Goal: Task Accomplishment & Management: Complete application form

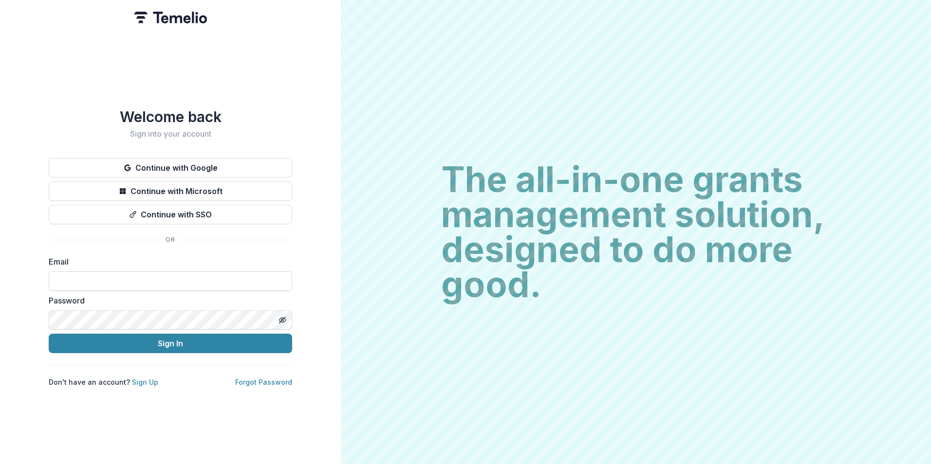
click at [154, 285] on input at bounding box center [170, 281] width 243 height 19
type input "**********"
click at [49, 334] on button "Sign In" at bounding box center [170, 343] width 243 height 19
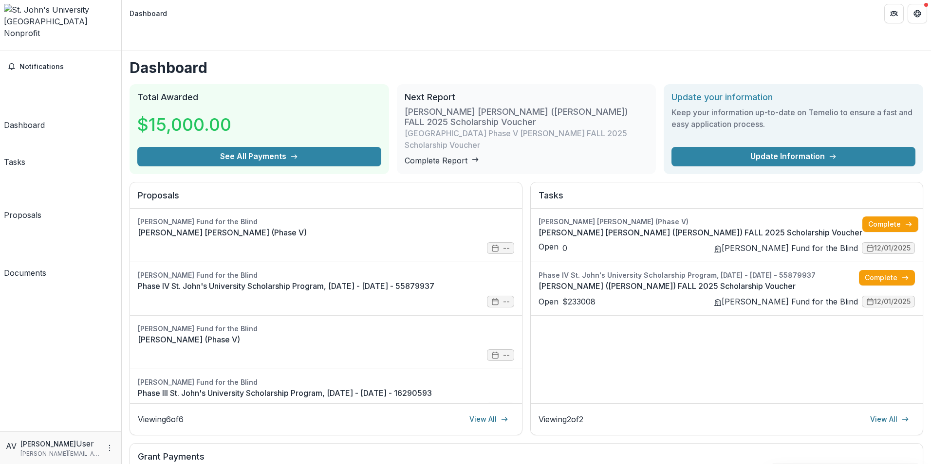
click at [25, 156] on div "Tasks" at bounding box center [14, 162] width 21 height 12
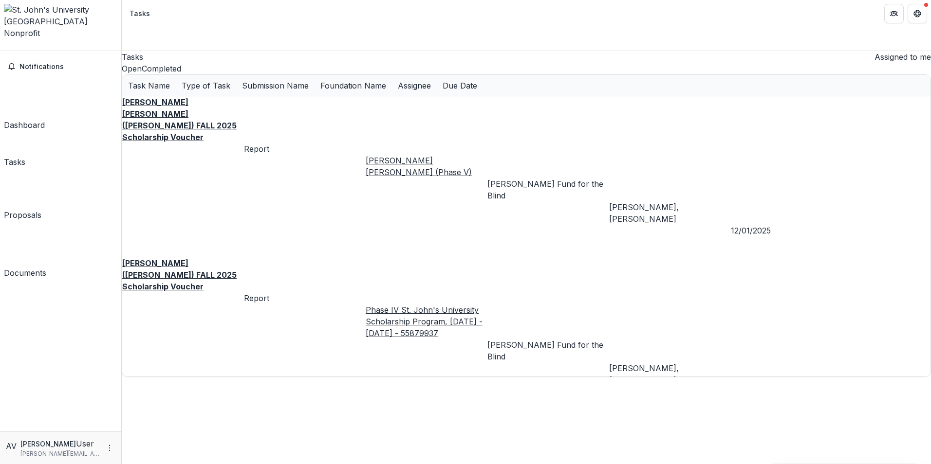
click at [203, 259] on u "J. Sollini (Julia Sollini) FALL 2025 Scholarship Voucher" at bounding box center [179, 275] width 114 height 33
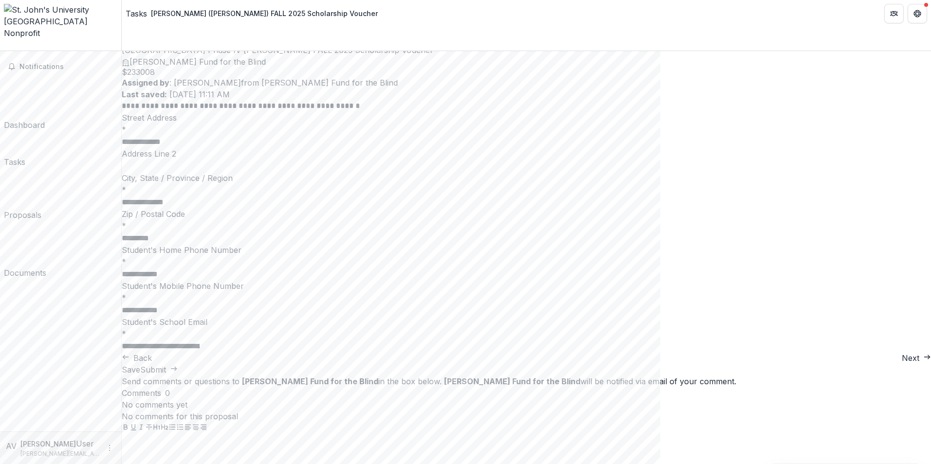
click at [902, 364] on button "Next" at bounding box center [916, 358] width 29 height 12
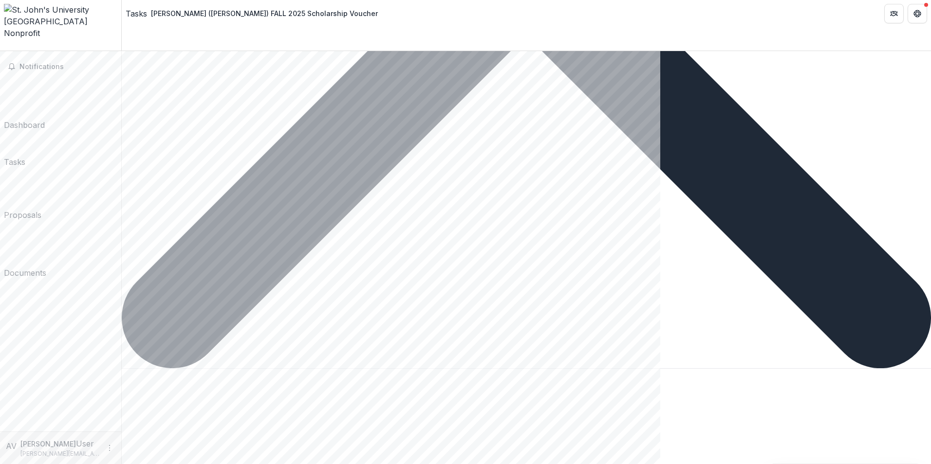
scroll to position [683, 0]
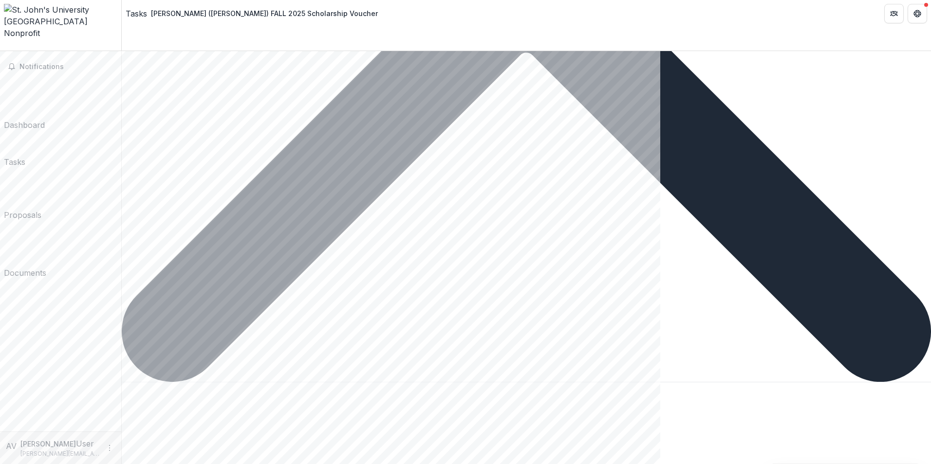
scroll to position [634, 0]
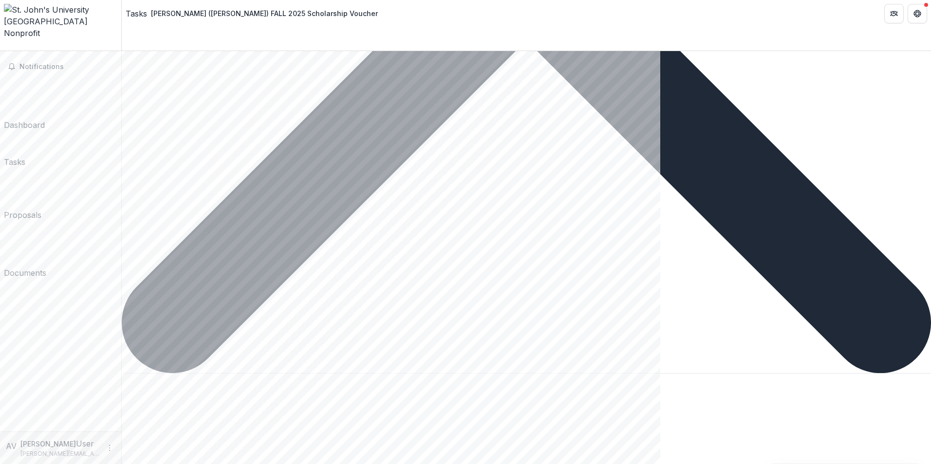
scroll to position [683, 0]
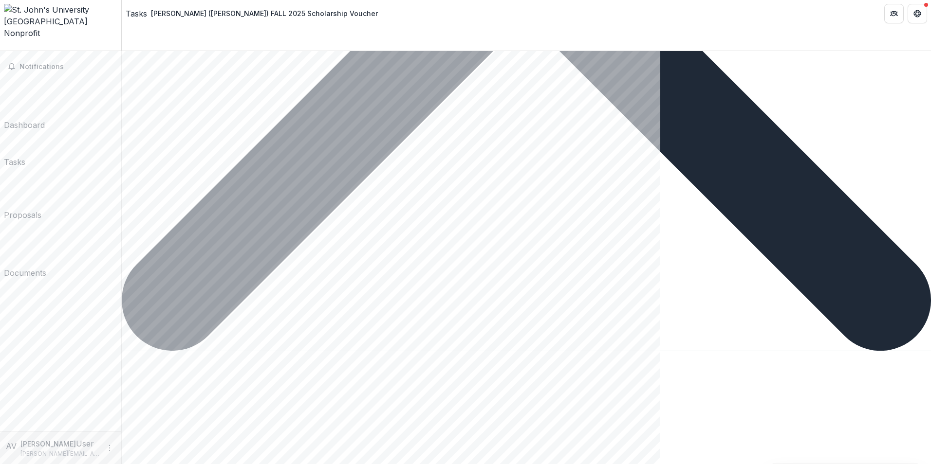
drag, startPoint x: 328, startPoint y: 97, endPoint x: 317, endPoint y: 98, distance: 10.3
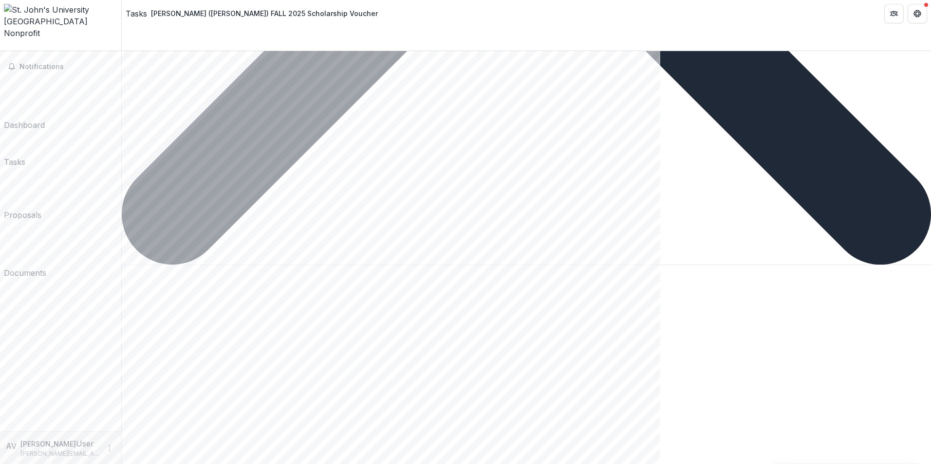
scroll to position [673, 0]
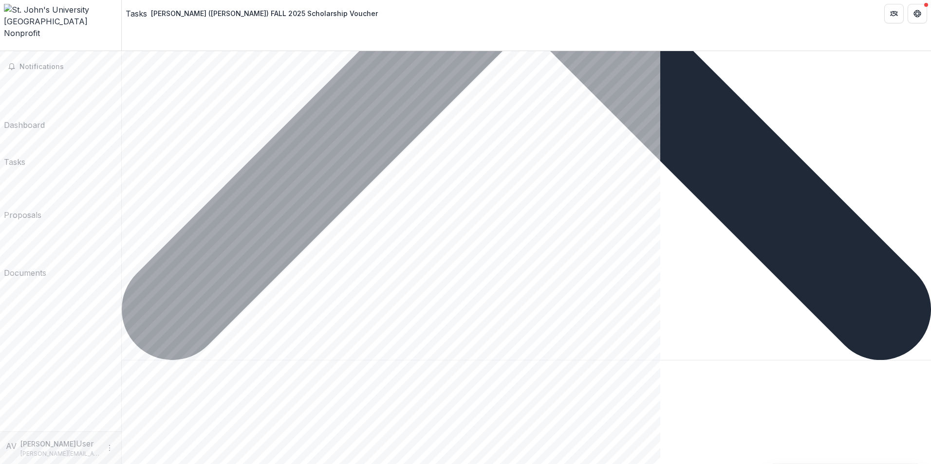
type input "*********"
drag, startPoint x: 346, startPoint y: 153, endPoint x: 272, endPoint y: 150, distance: 74.0
type input "*******"
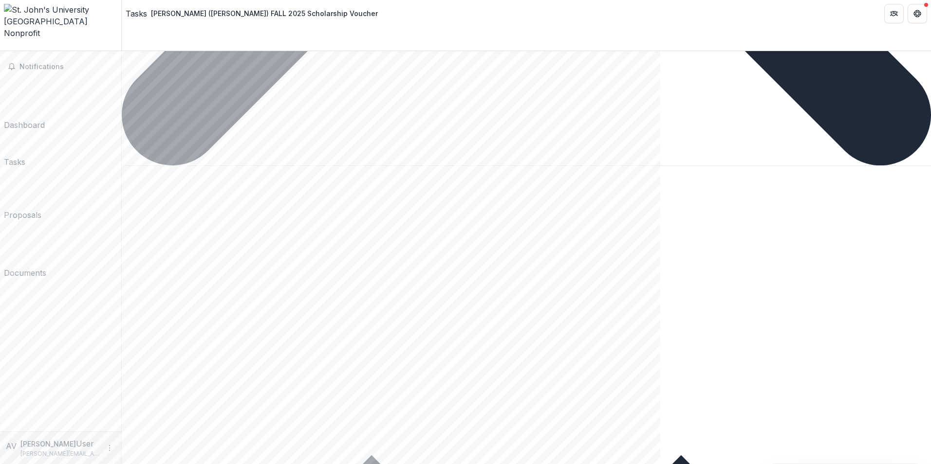
scroll to position [722, 0]
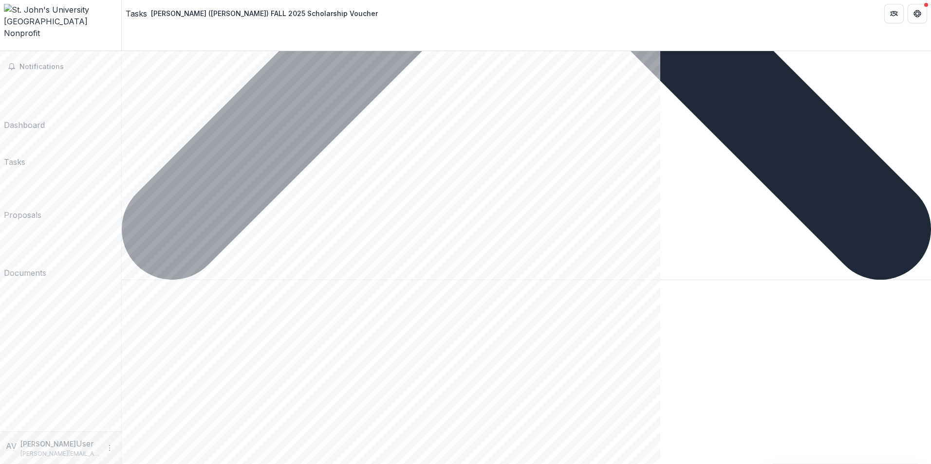
scroll to position [788, 0]
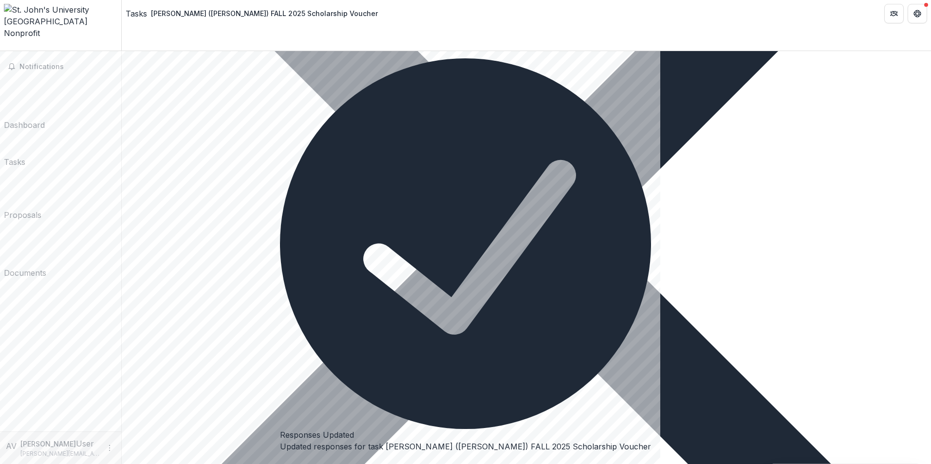
scroll to position [350, 0]
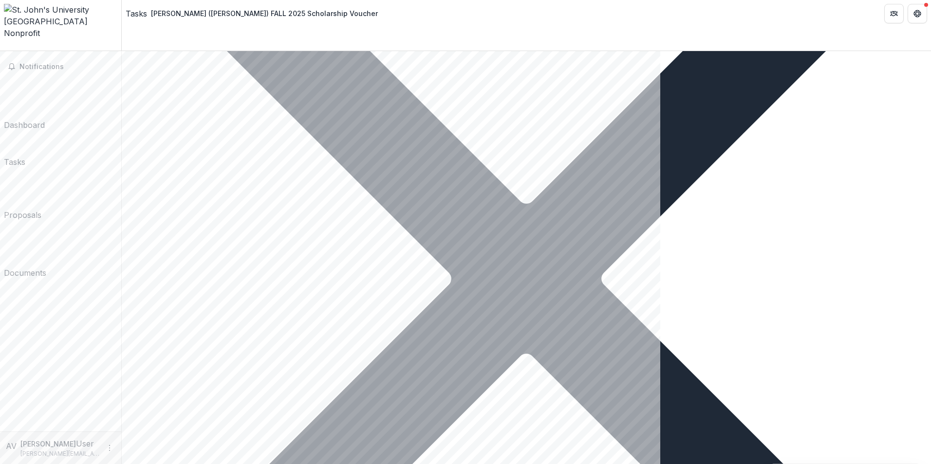
click at [137, 17] on div "Tasks" at bounding box center [136, 14] width 21 height 12
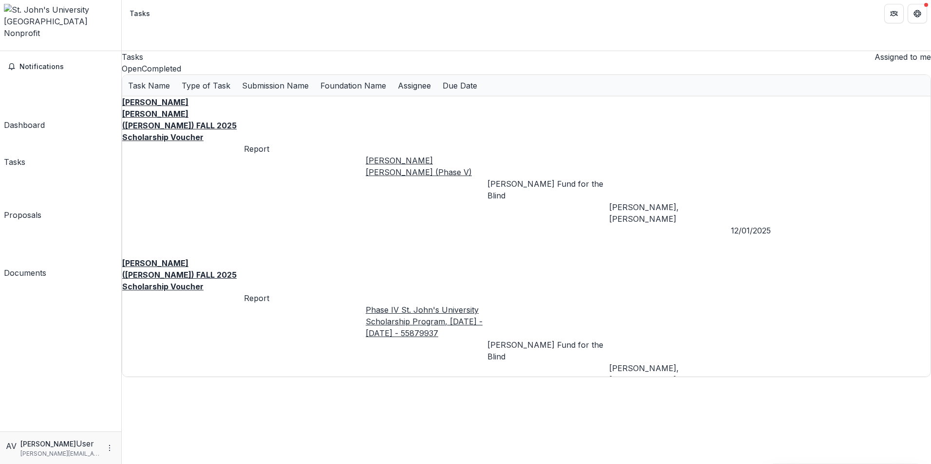
click at [181, 69] on button "Completed" at bounding box center [161, 69] width 39 height 12
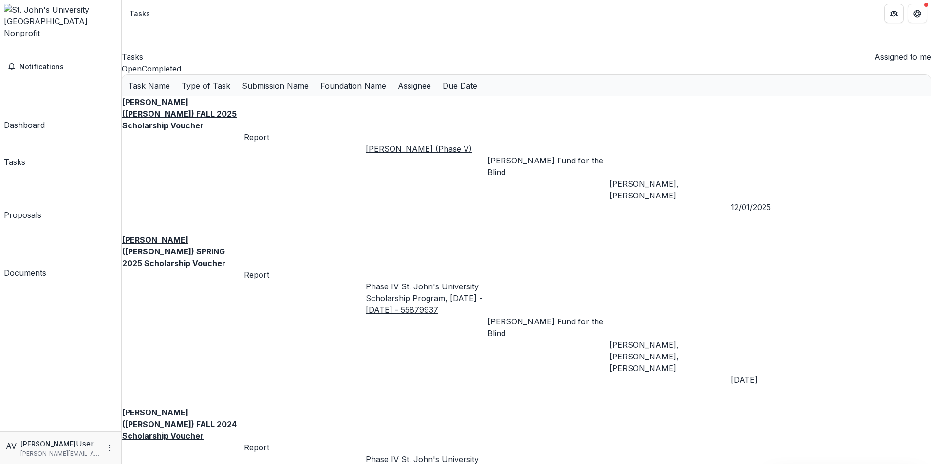
click at [169, 119] on u "G. Magliocco (Gia Magliocco) FALL 2025 Scholarship Voucher" at bounding box center [179, 113] width 114 height 33
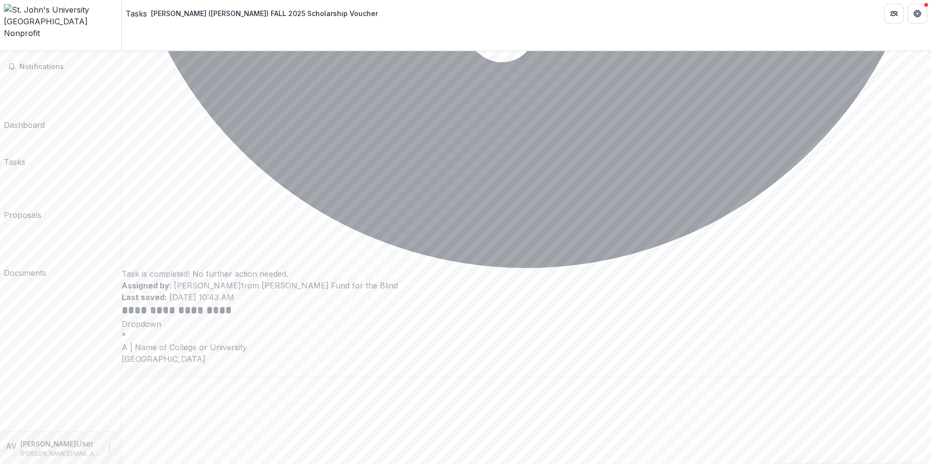
click at [139, 13] on div "Tasks" at bounding box center [136, 14] width 21 height 12
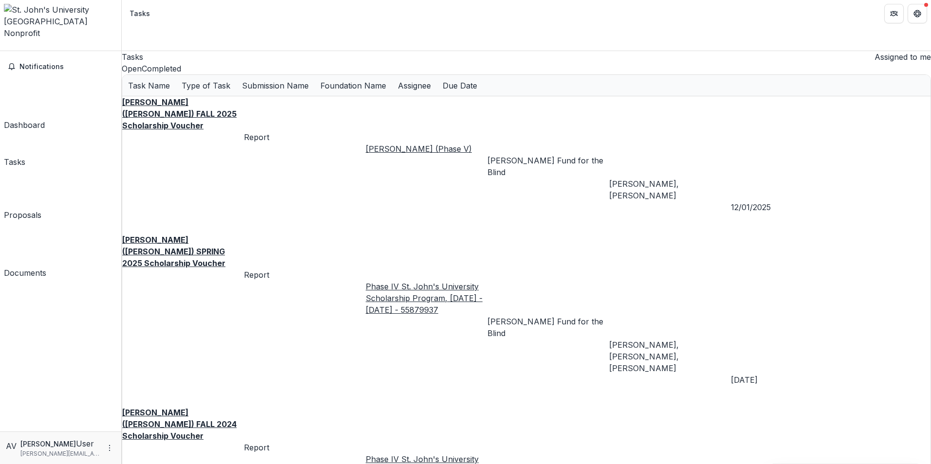
click at [181, 70] on button "Completed" at bounding box center [161, 69] width 39 height 12
click at [208, 408] on u "J. Sollini (Julia Sollini) FALL 2024 Scholarship Voucher" at bounding box center [179, 424] width 114 height 33
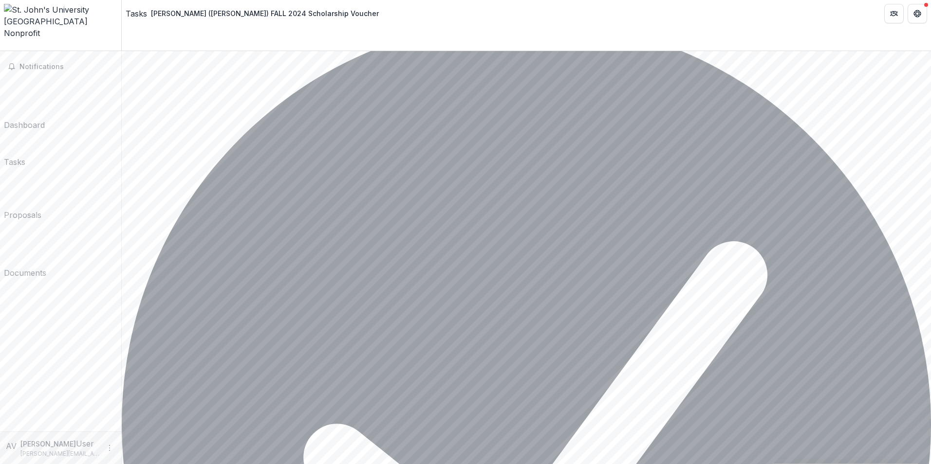
scroll to position [177, 0]
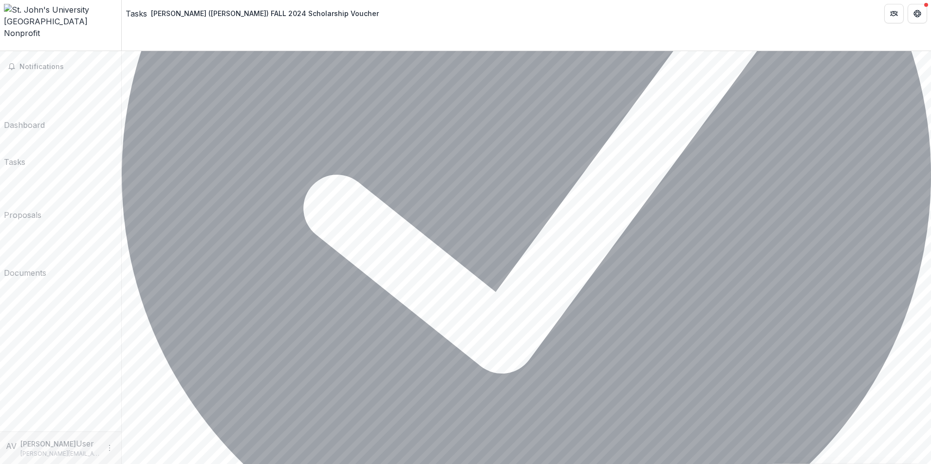
scroll to position [203, 0]
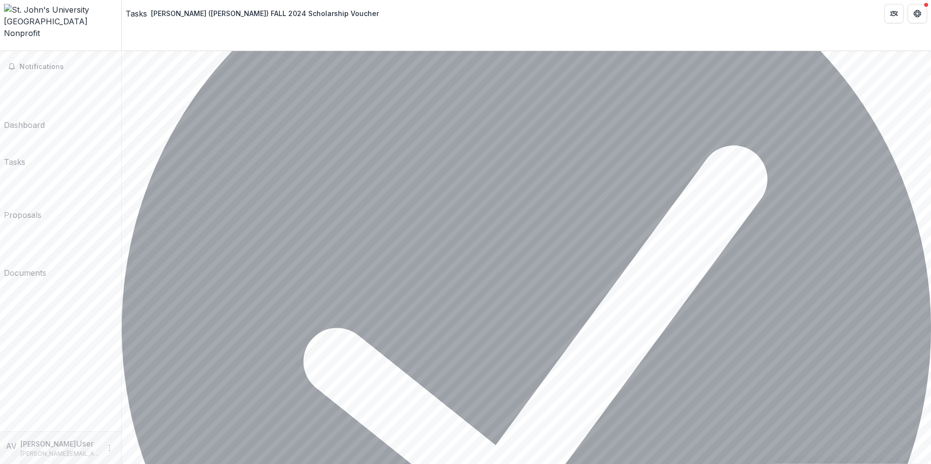
click at [147, 12] on li "Tasks" at bounding box center [136, 14] width 21 height 12
click at [147, 12] on link "Tasks" at bounding box center [136, 14] width 21 height 12
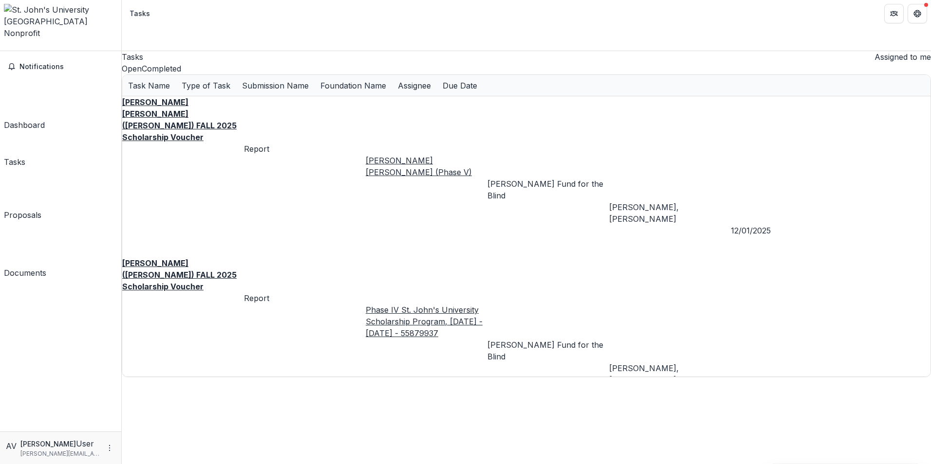
click at [181, 74] on button "Completed" at bounding box center [161, 69] width 39 height 12
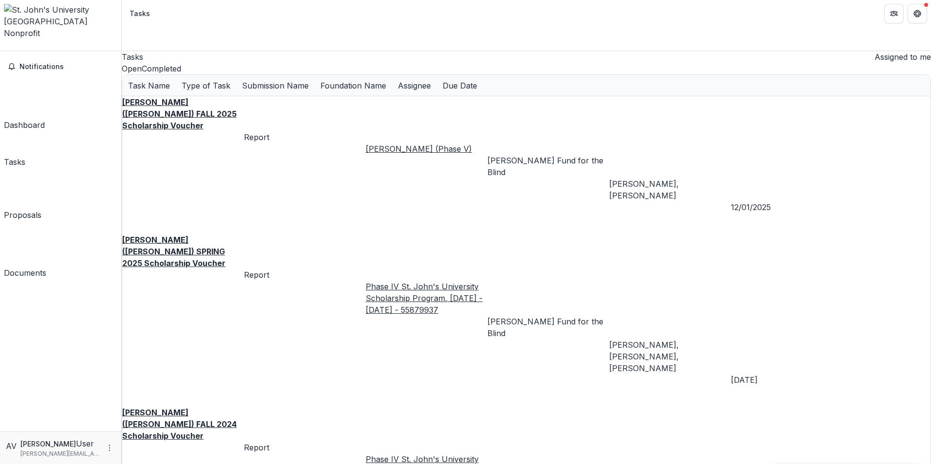
click at [416, 282] on u "Phase IV St. John's University Scholarship Program, July 2019 - June 2024 - 558…" at bounding box center [424, 298] width 117 height 33
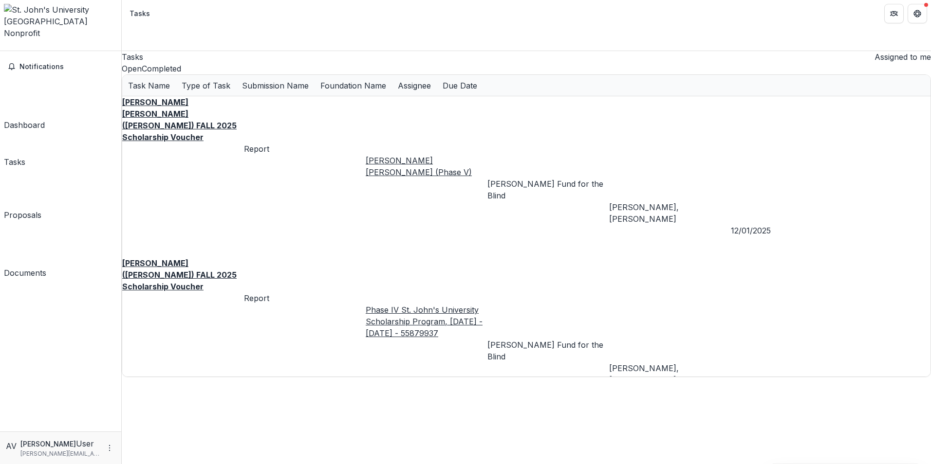
click at [25, 156] on div "Tasks" at bounding box center [14, 162] width 21 height 12
click at [142, 69] on button "Open" at bounding box center [132, 69] width 20 height 12
click at [201, 259] on u "J. Sollini (Julia Sollini) FALL 2025 Scholarship Voucher" at bounding box center [179, 275] width 114 height 33
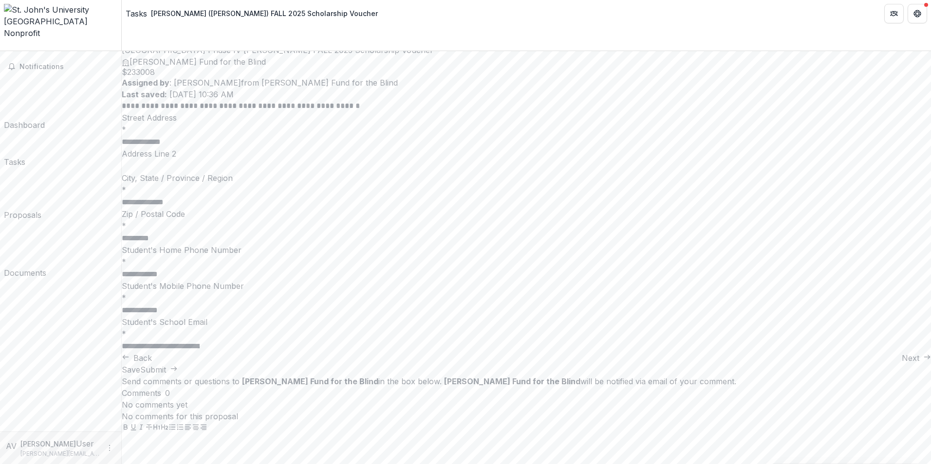
click at [902, 364] on button "Next" at bounding box center [916, 358] width 29 height 12
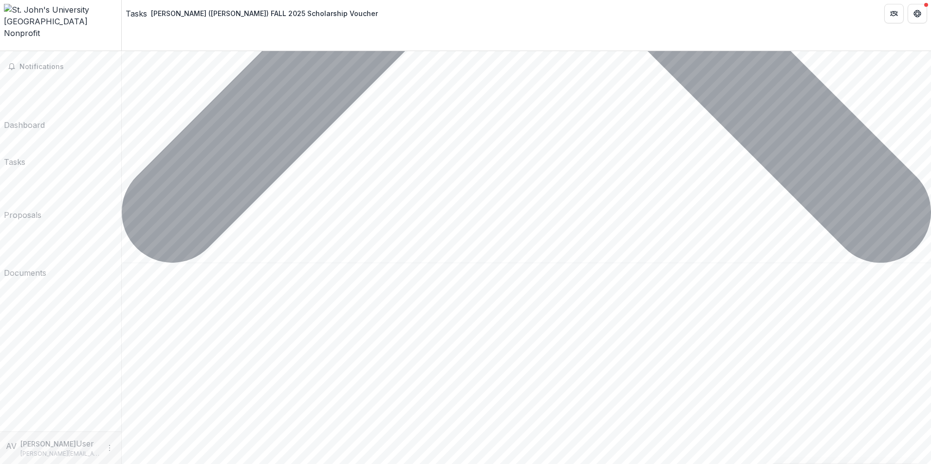
scroll to position [868, 0]
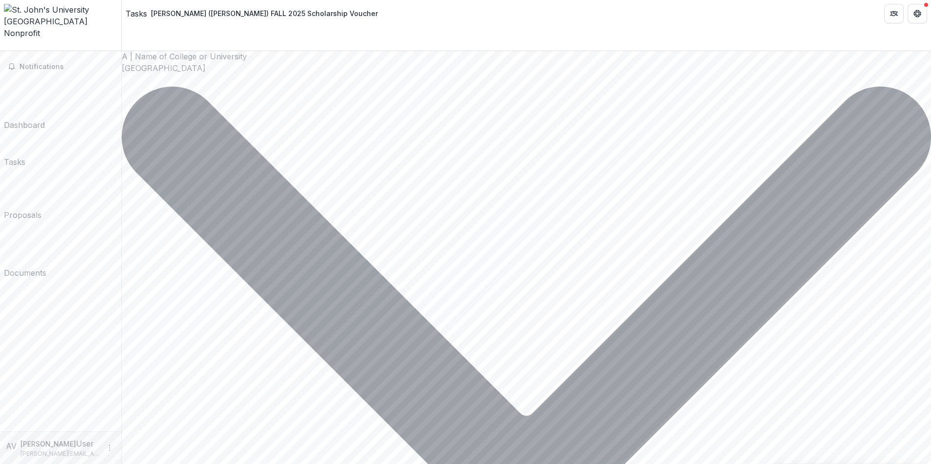
scroll to position [0, 0]
